Goal: Information Seeking & Learning: Learn about a topic

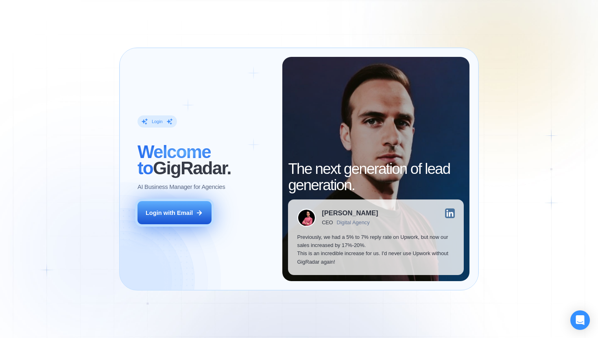
click at [202, 214] on icon at bounding box center [199, 212] width 7 height 7
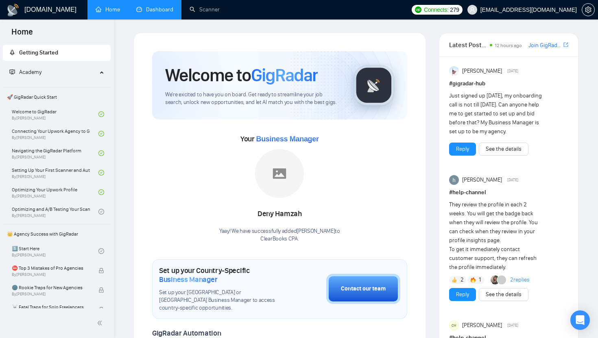
click at [149, 6] on link "Dashboard" at bounding box center [154, 9] width 37 height 7
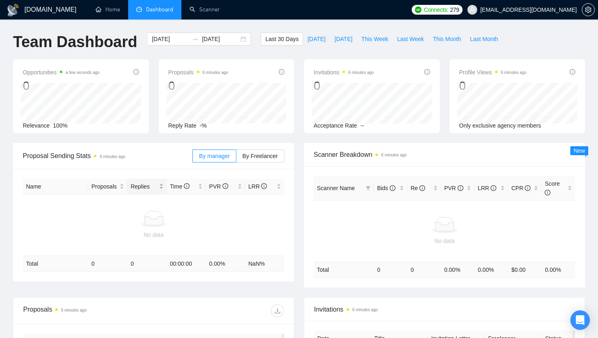
click at [158, 189] on div "Replies" at bounding box center [147, 186] width 33 height 9
click at [209, 13] on link "Scanner" at bounding box center [204, 9] width 30 height 7
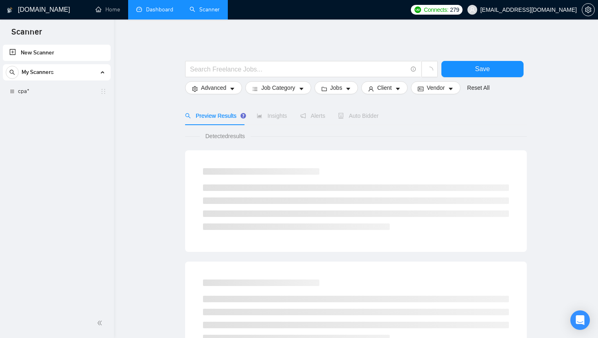
click at [158, 13] on link "Dashboard" at bounding box center [154, 9] width 37 height 7
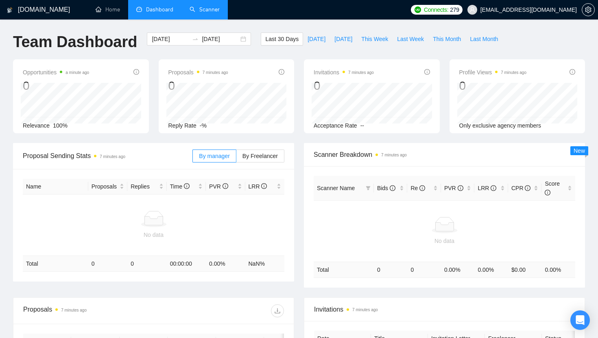
click at [168, 207] on td "No data" at bounding box center [153, 225] width 261 height 61
click at [209, 7] on link "Scanner" at bounding box center [204, 9] width 30 height 7
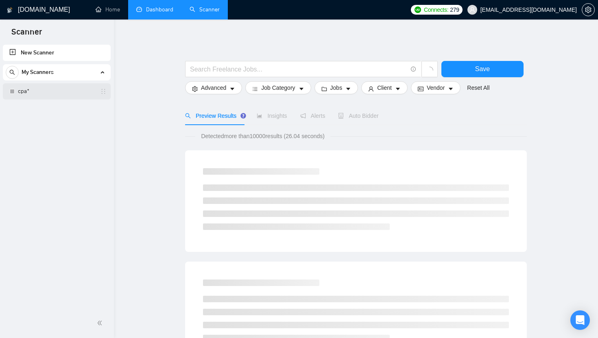
click at [23, 92] on link "cpa*" at bounding box center [56, 91] width 77 height 16
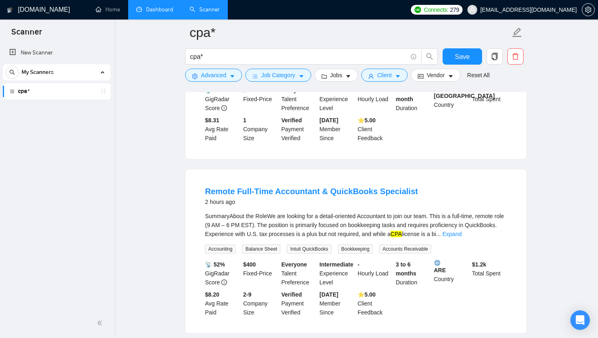
scroll to position [184, 0]
click at [311, 189] on link "Remote Full-Time Accountant & QuickBooks Specialist" at bounding box center [311, 191] width 213 height 9
